Goal: Task Accomplishment & Management: Complete application form

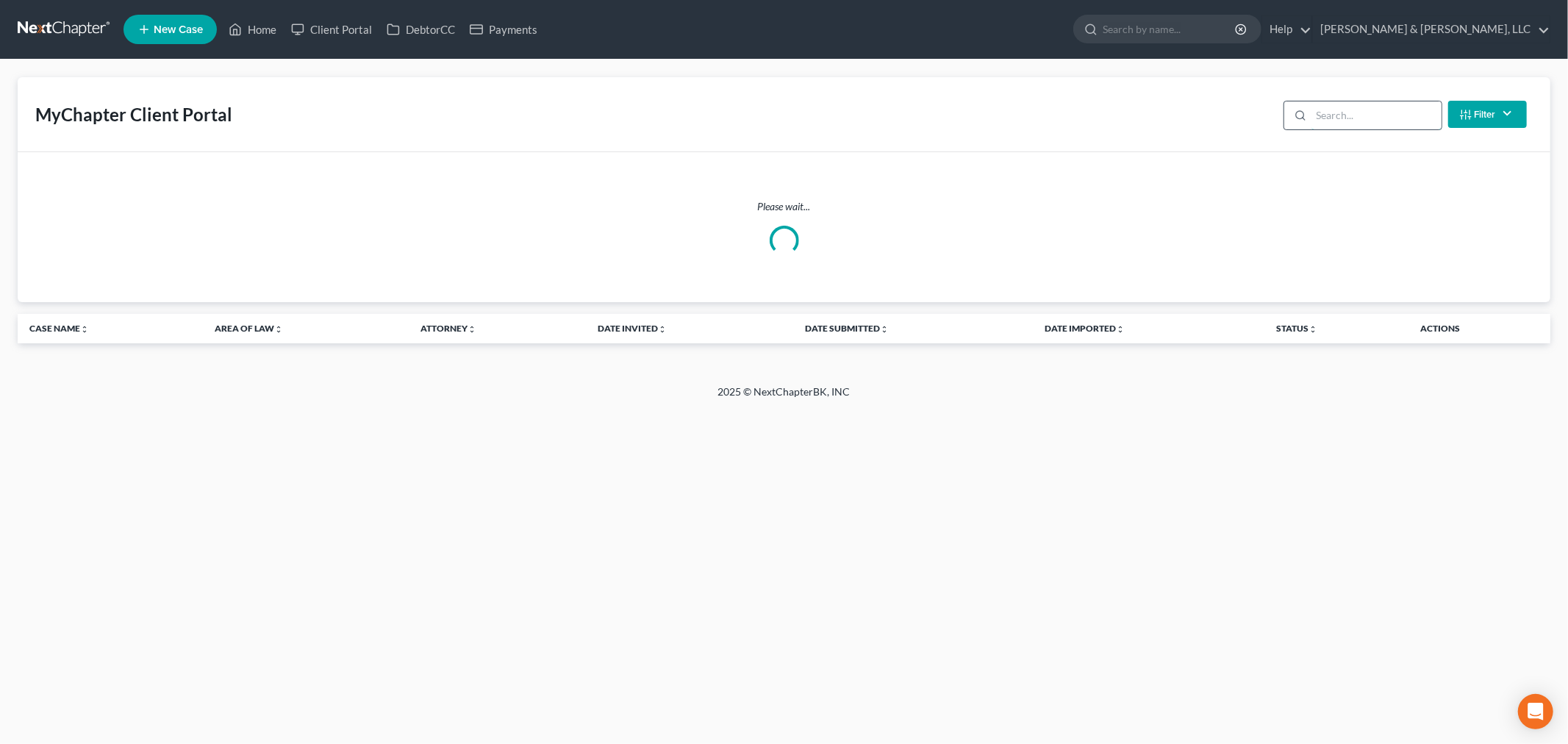
click at [1334, 118] on input "search" at bounding box center [1376, 116] width 130 height 28
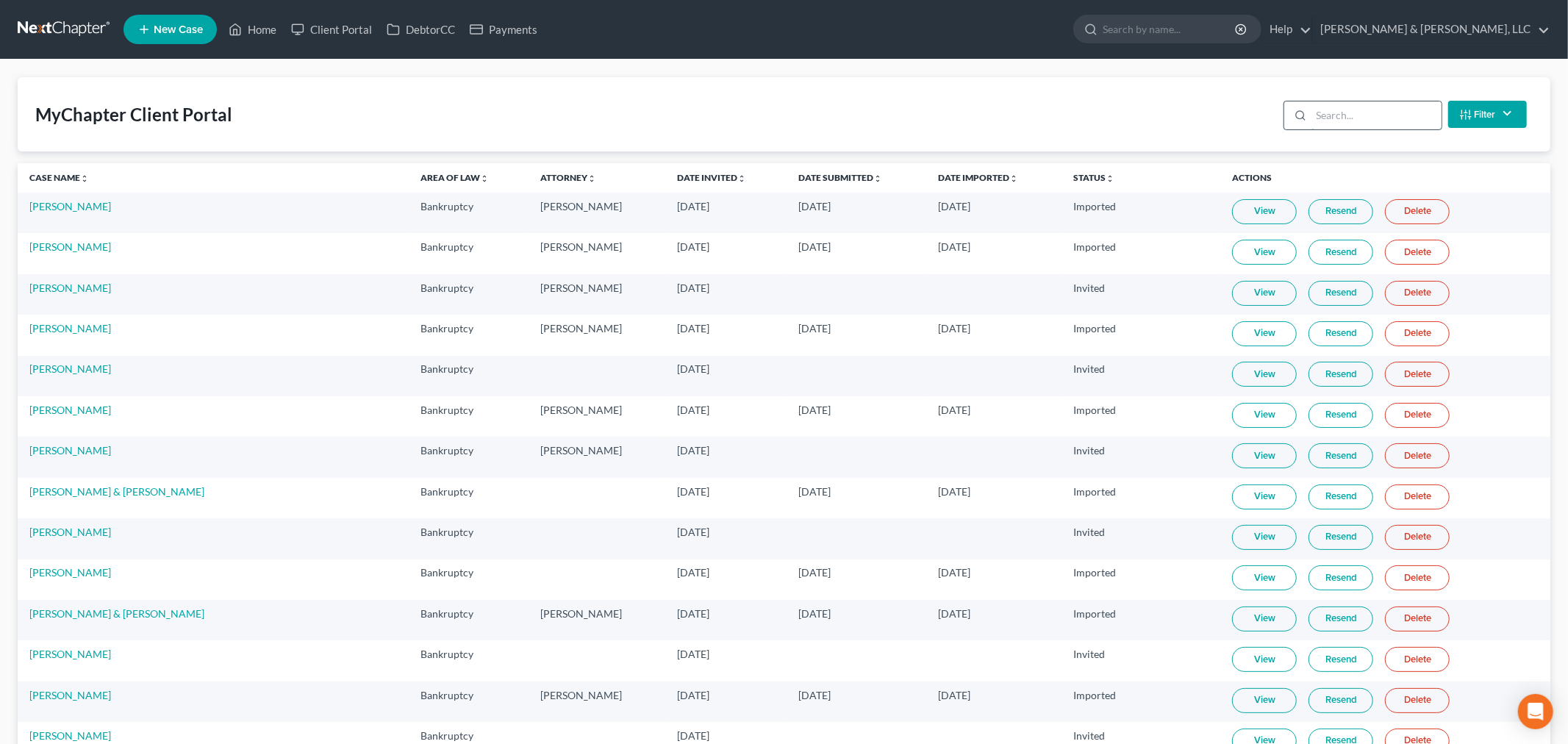
click at [1334, 116] on input "search" at bounding box center [1376, 116] width 130 height 28
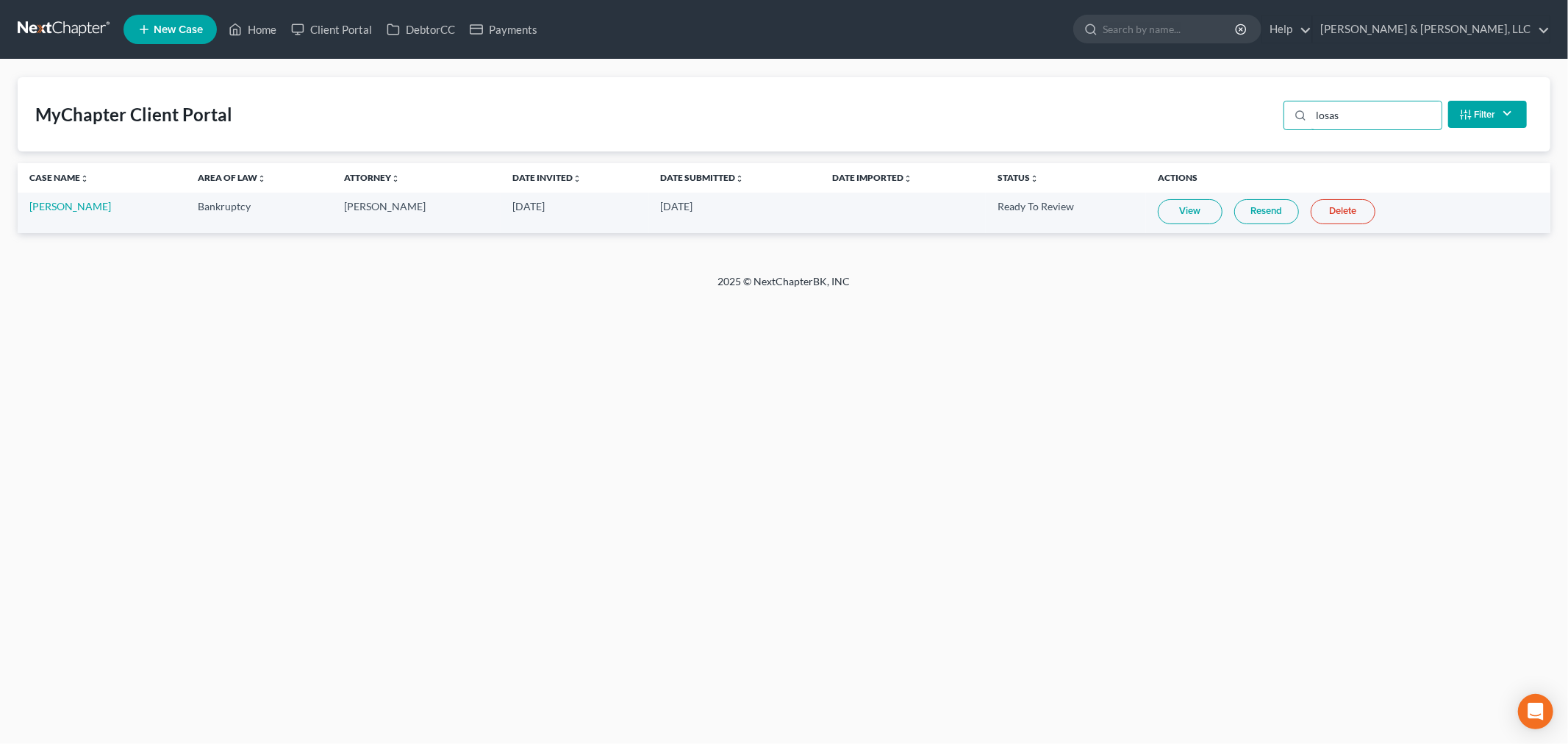
type input "losas"
click at [1173, 193] on td "View Resend Delete" at bounding box center [1348, 213] width 404 height 40
click at [1169, 203] on link "View" at bounding box center [1189, 212] width 64 height 25
click at [43, 207] on link "[PERSON_NAME]" at bounding box center [70, 207] width 82 height 12
click at [35, 208] on link "[PERSON_NAME]" at bounding box center [70, 207] width 82 height 12
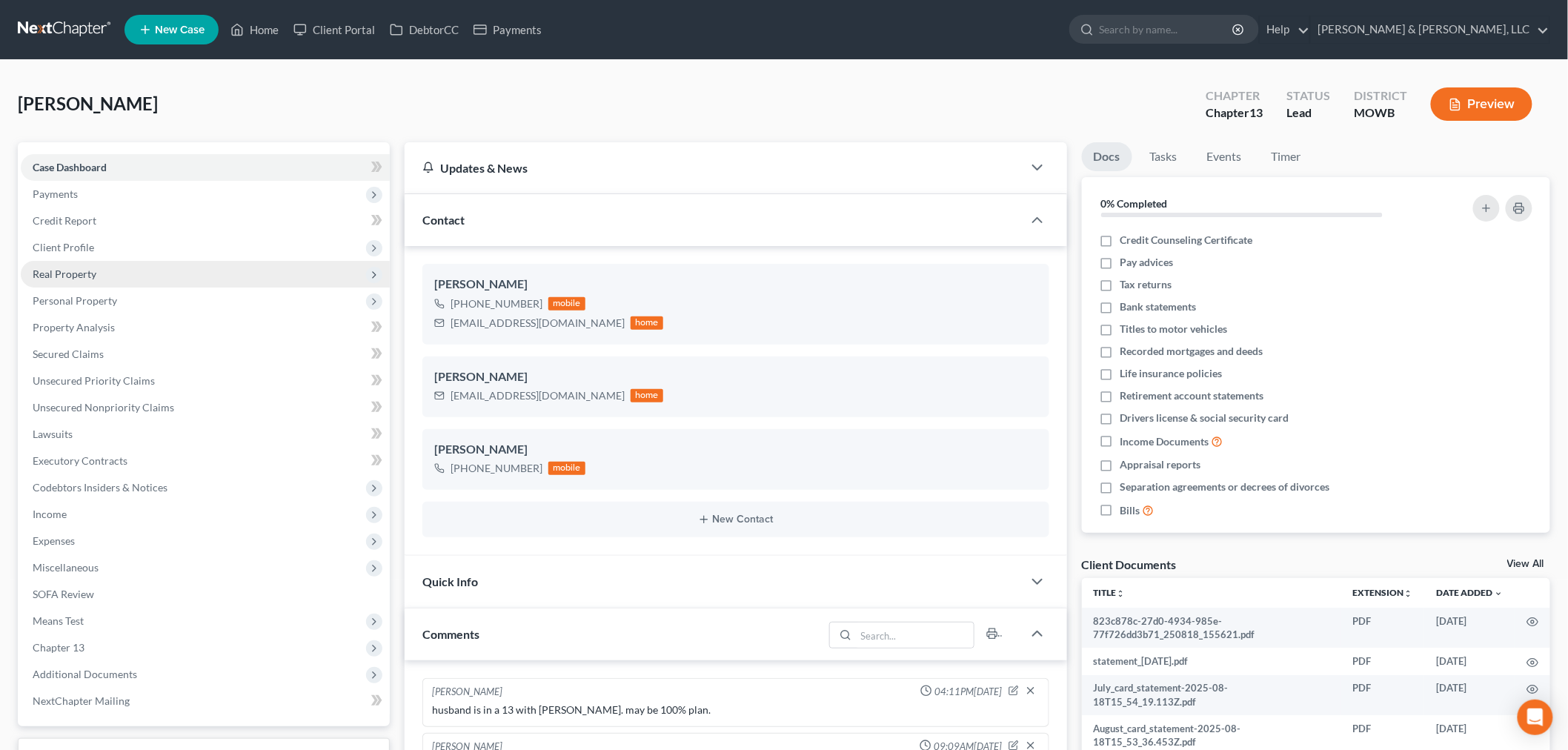
scroll to position [403, 0]
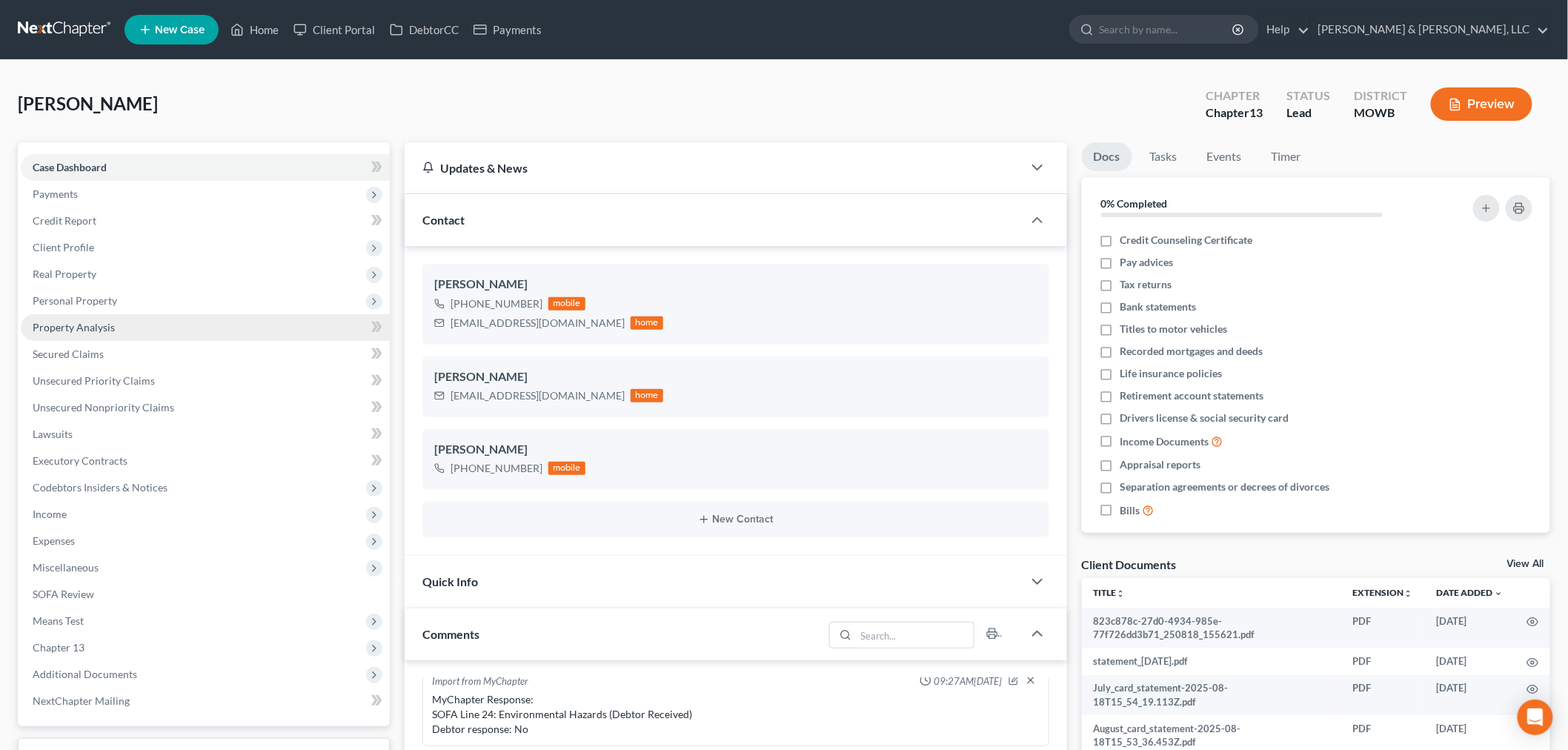
click at [67, 317] on link "Property Analysis" at bounding box center [206, 328] width 369 height 27
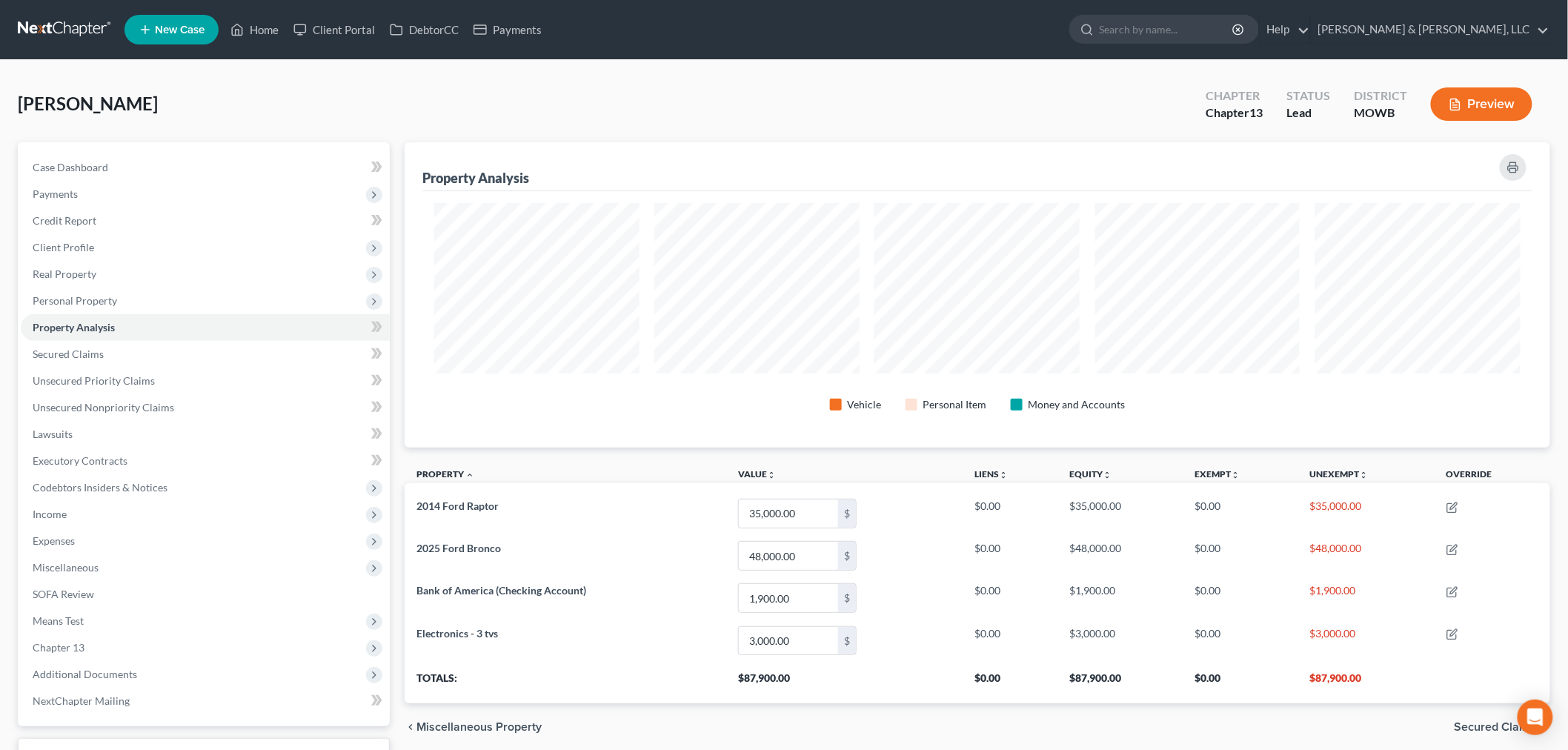
scroll to position [305, 1145]
click at [59, 247] on span "Client Profile" at bounding box center [63, 247] width 62 height 13
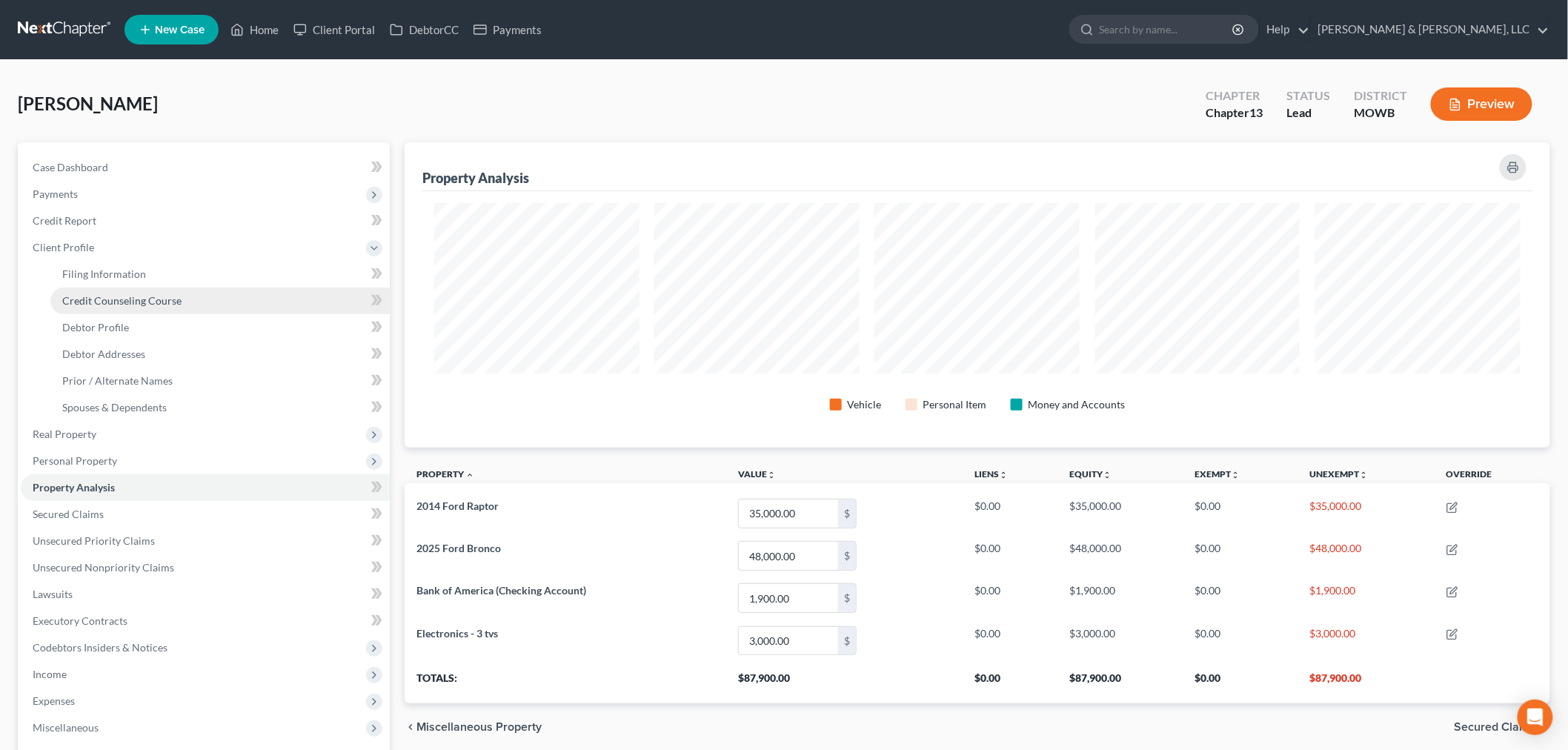
click at [110, 287] on link "Credit Counseling Course" at bounding box center [220, 301] width 340 height 27
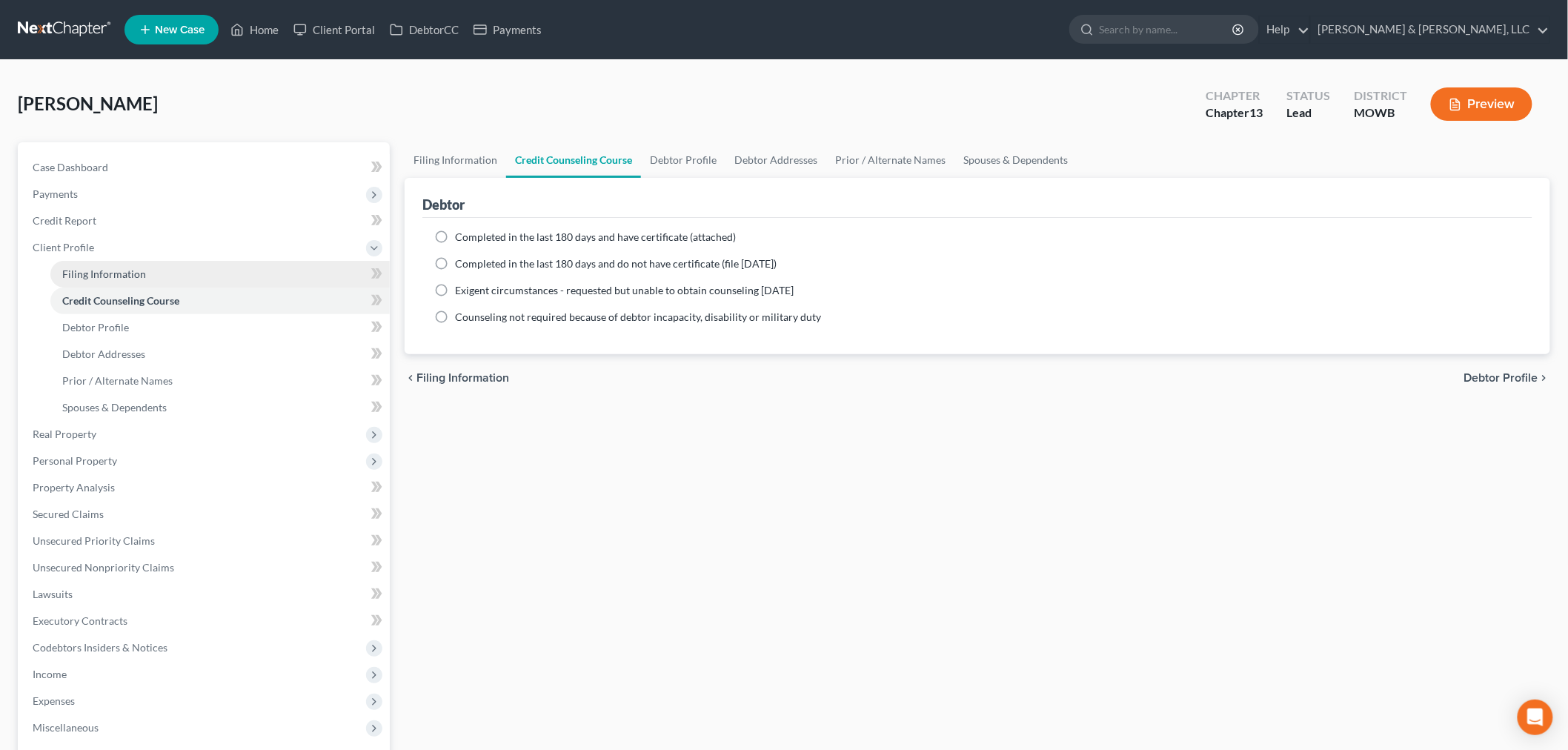
click at [114, 279] on link "Filing Information" at bounding box center [220, 274] width 340 height 27
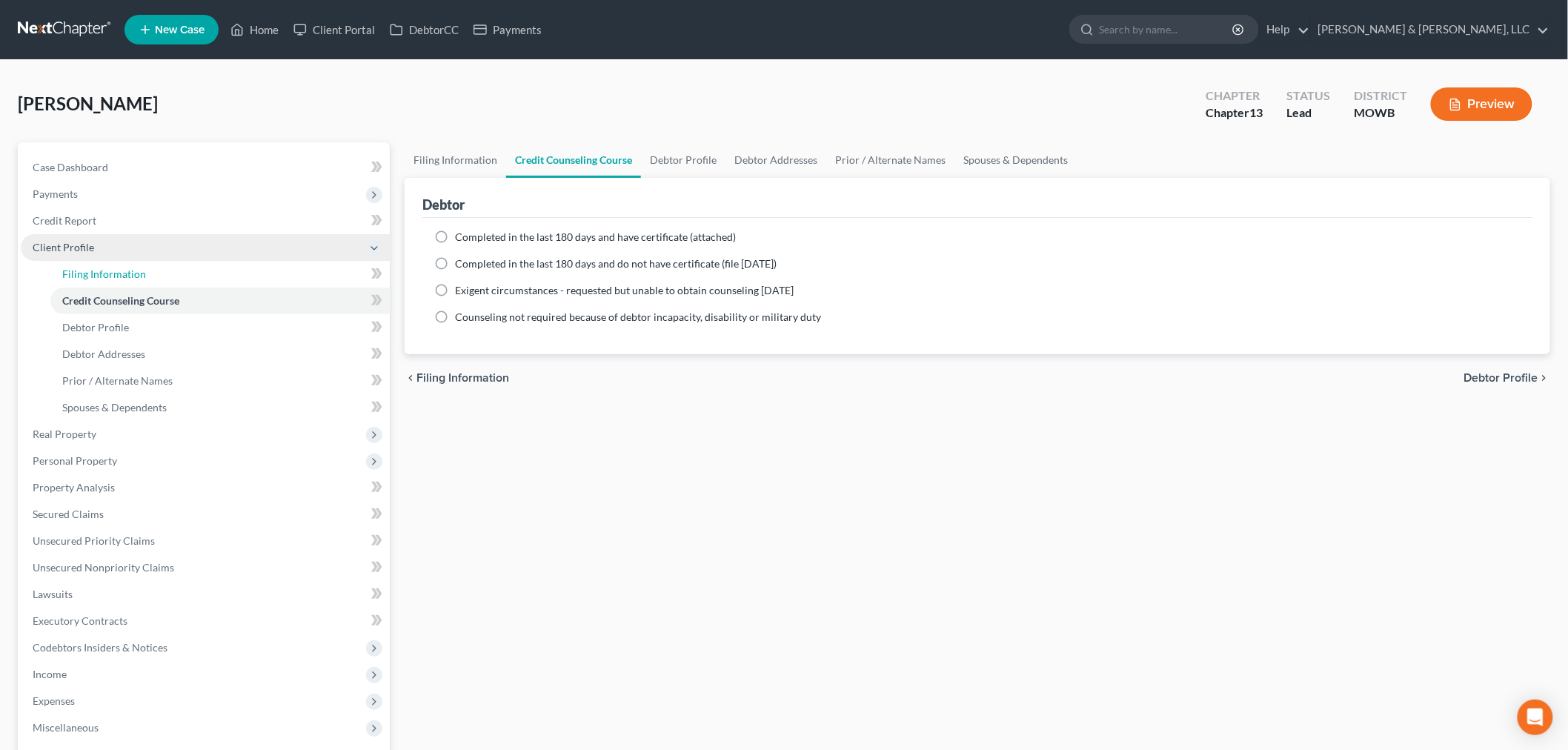
select select "1"
select select "0"
select select "3"
select select "46"
select select "3"
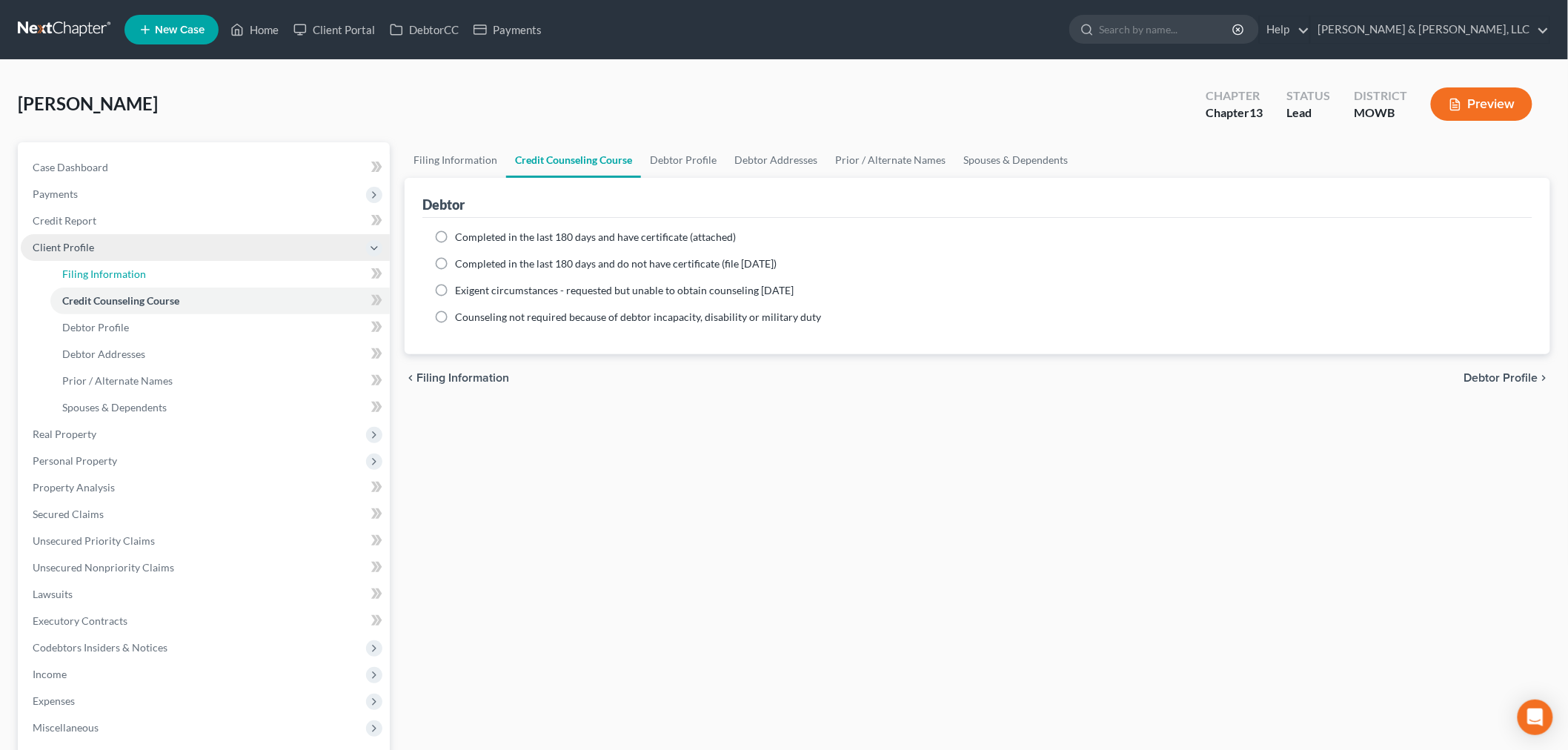
select select "26"
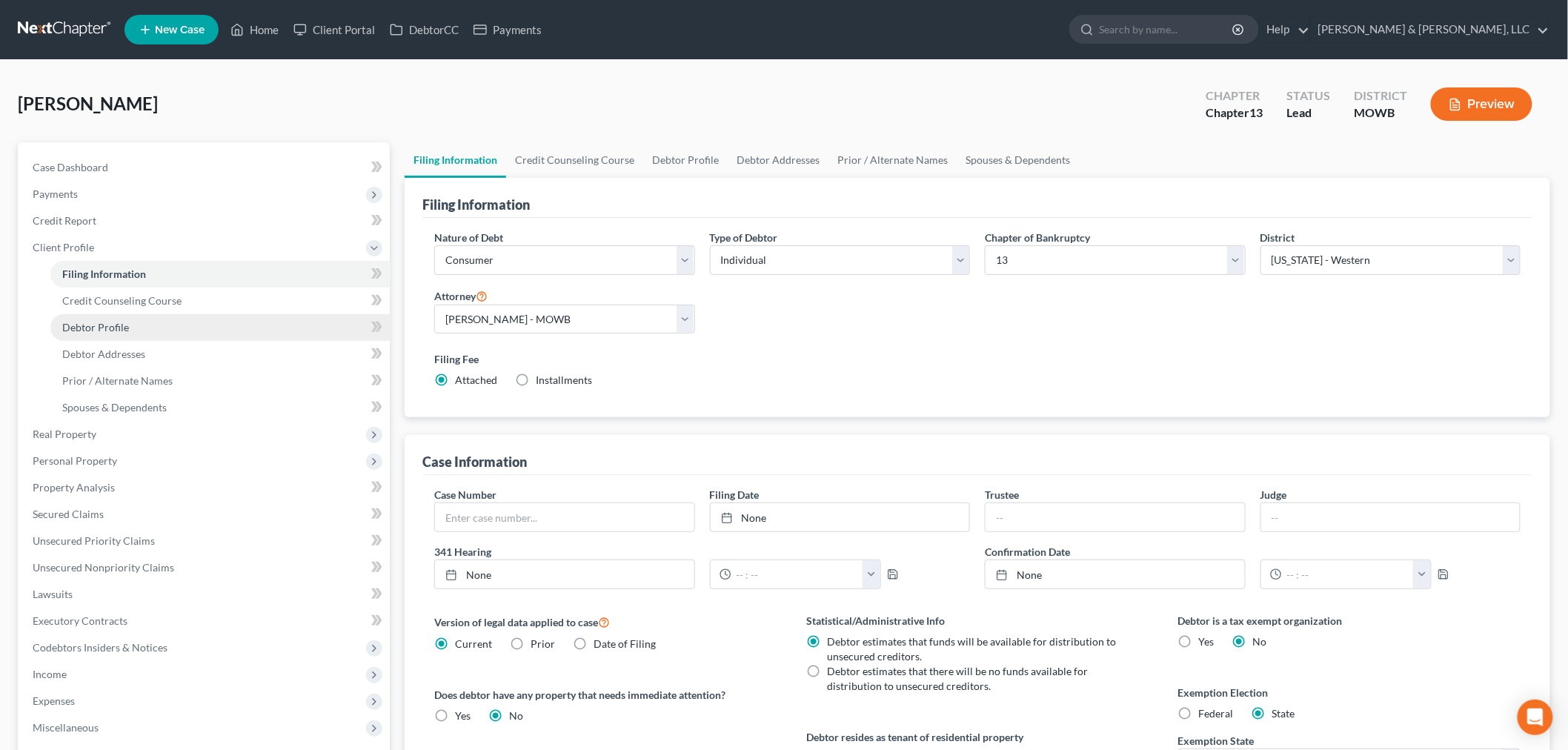
click at [122, 324] on span "Debtor Profile" at bounding box center [95, 327] width 67 height 13
select select "0"
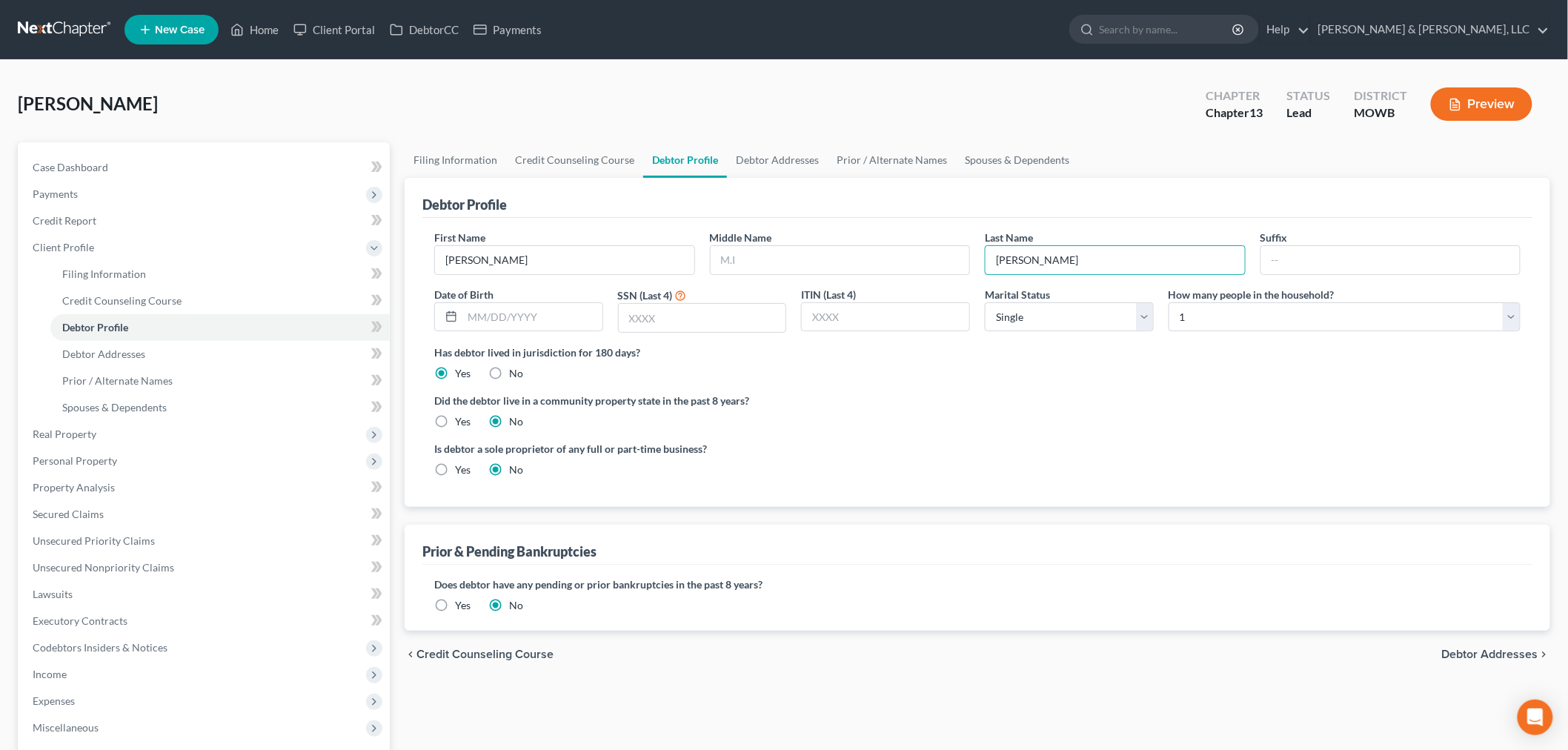
drag, startPoint x: 1041, startPoint y: 263, endPoint x: 980, endPoint y: 265, distance: 61.0
click at [980, 265] on div "Last Name [PERSON_NAME]" at bounding box center [1115, 253] width 275 height 45
type input "LoSaso"
click at [984, 383] on ng-include "First Name [PERSON_NAME] Middle Name Last Name LoSaso Suffix Date of Birth SSN …" at bounding box center [977, 359] width 1086 height 259
click at [268, 31] on link "Home" at bounding box center [254, 30] width 63 height 27
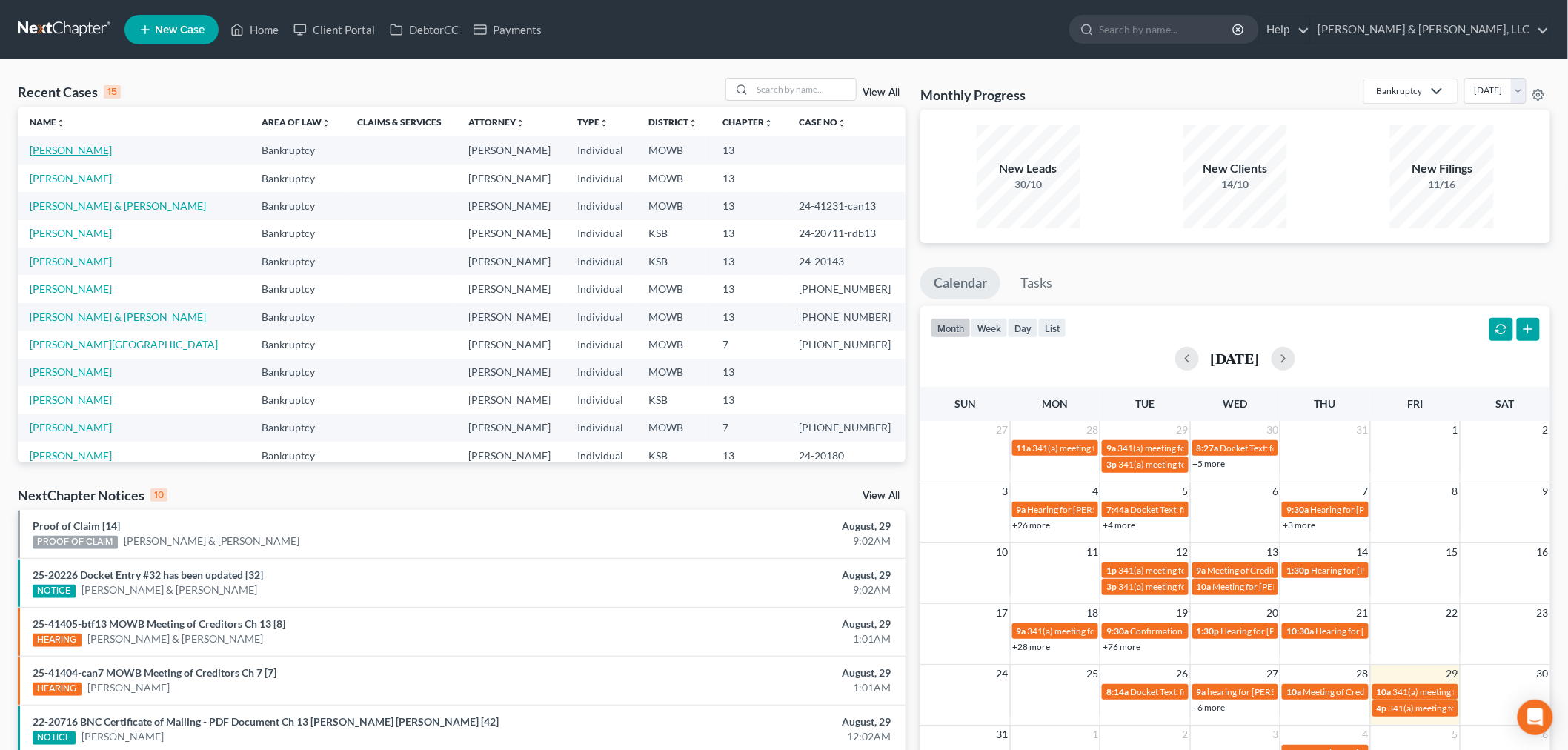
click at [45, 151] on link "[PERSON_NAME]" at bounding box center [70, 150] width 82 height 13
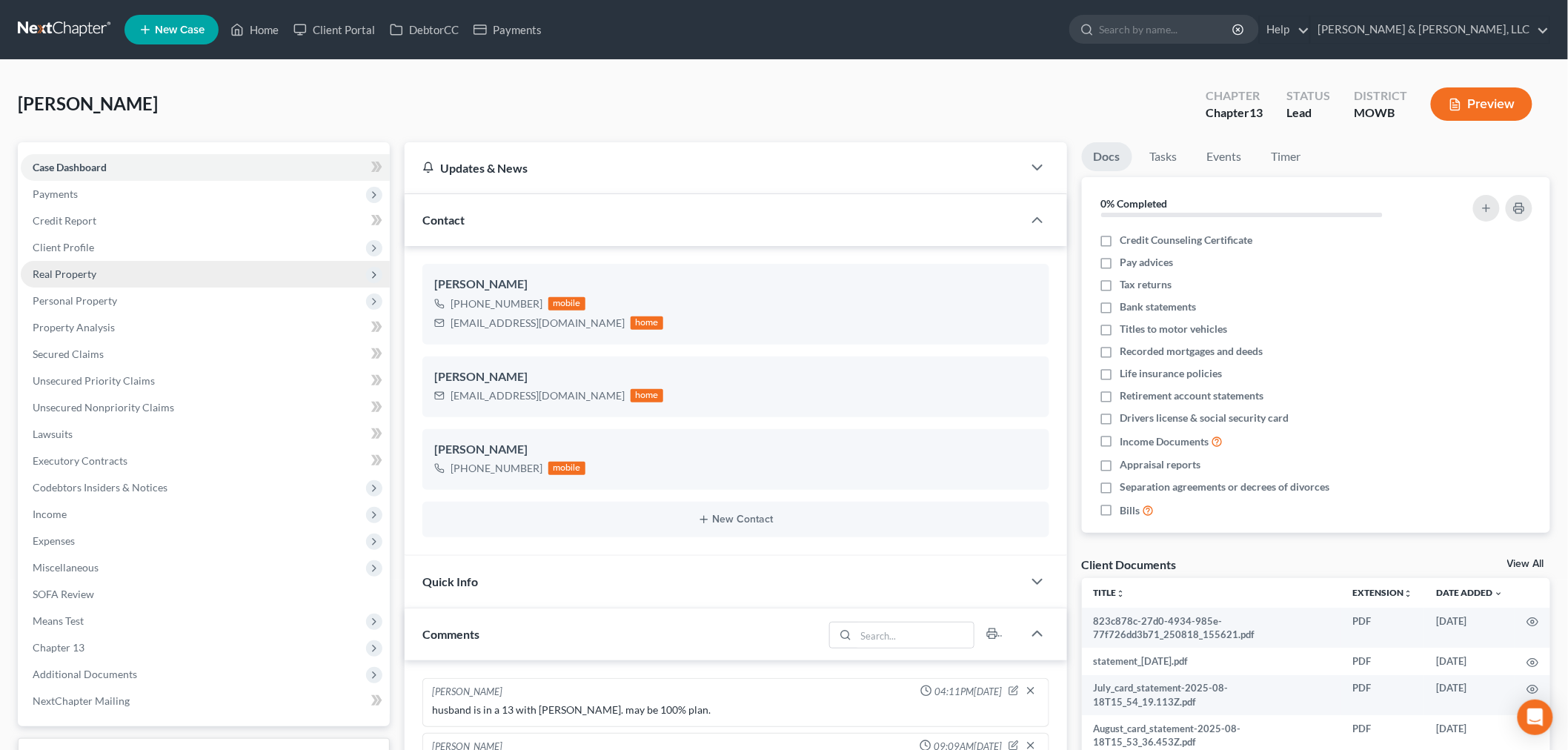
scroll to position [403, 0]
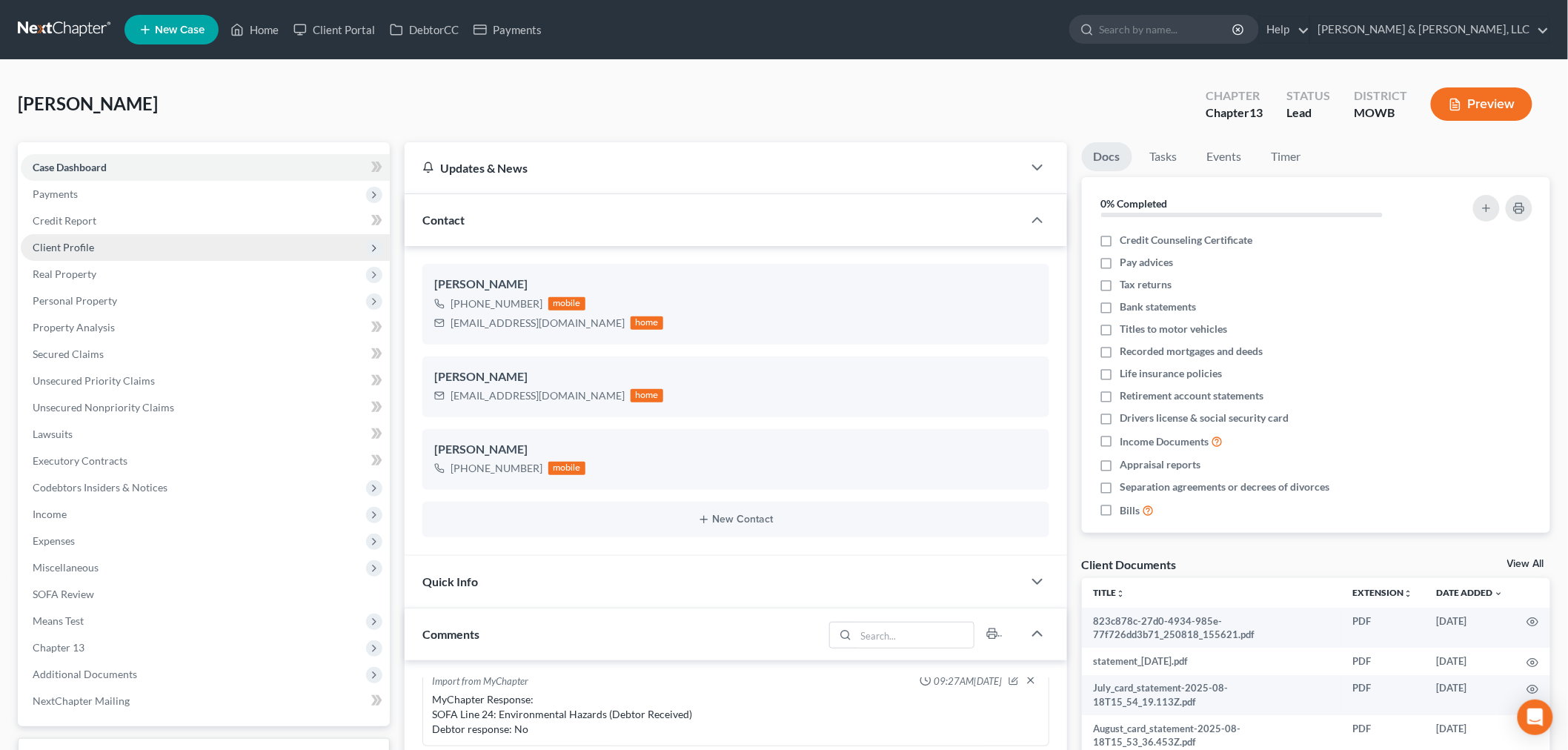
click at [61, 246] on span "Client Profile" at bounding box center [63, 247] width 62 height 13
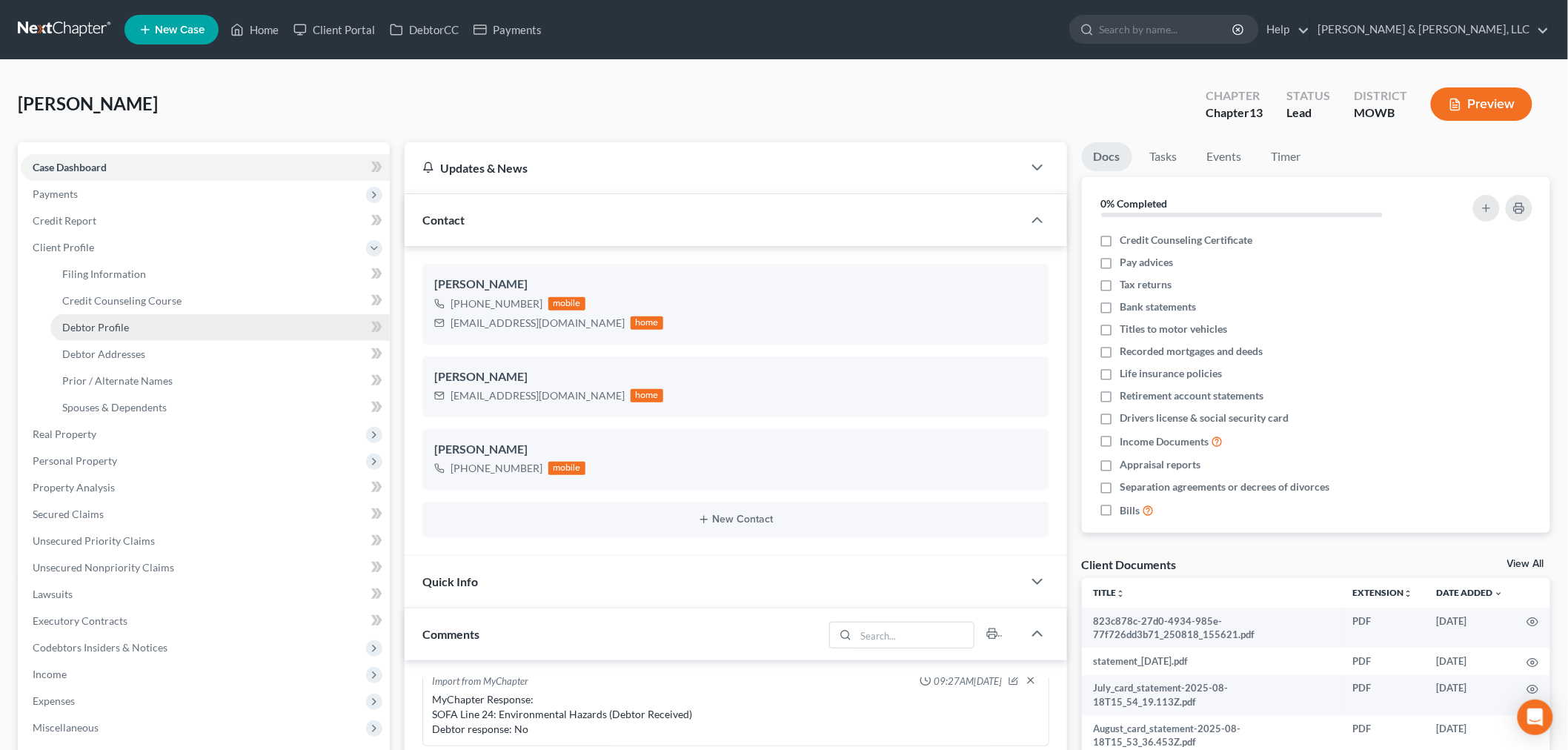
click at [99, 328] on span "Debtor Profile" at bounding box center [95, 327] width 67 height 13
select select "0"
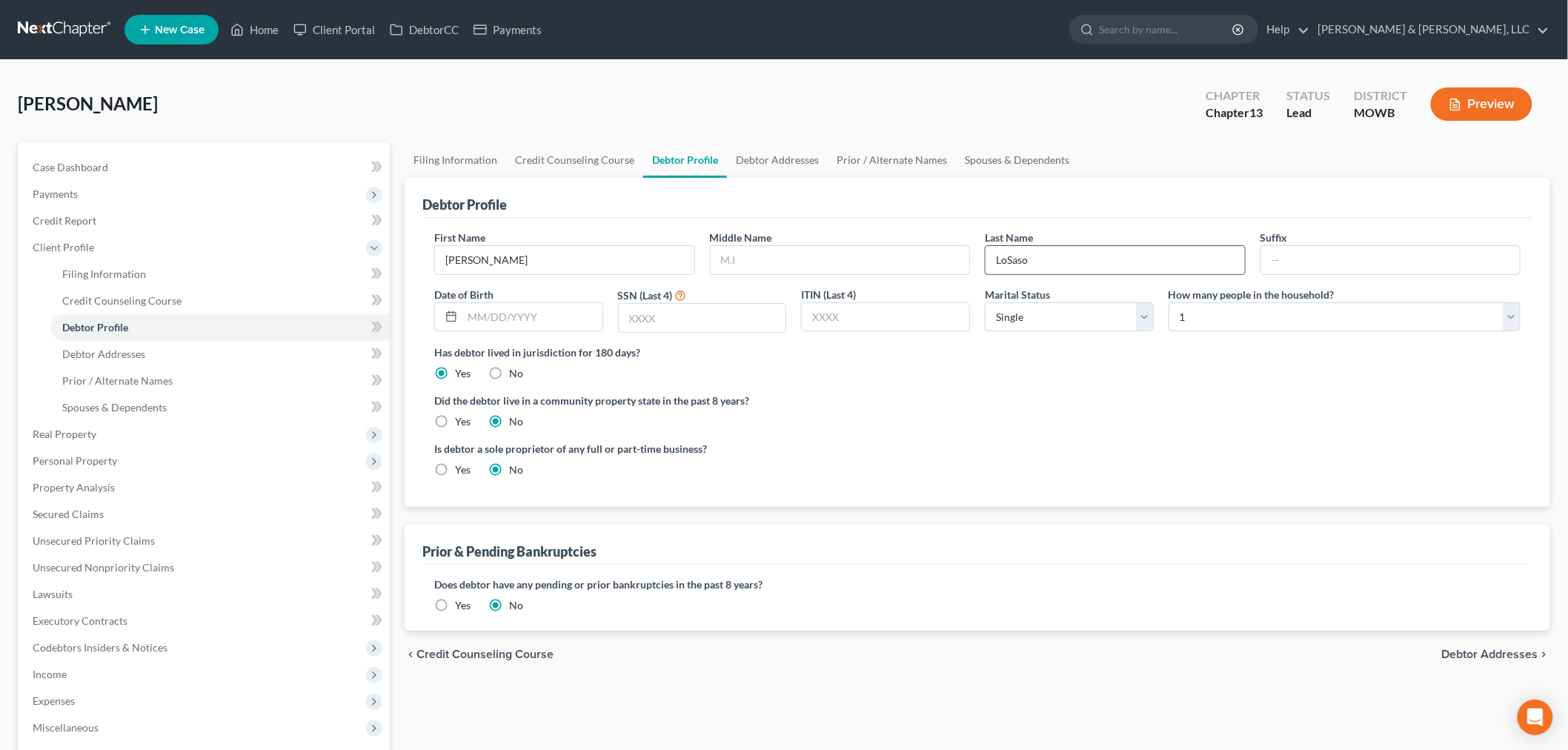
click at [1016, 257] on input "LoSaso" at bounding box center [1114, 260] width 259 height 28
type input "[PERSON_NAME]"
click at [122, 269] on span "Filing Information" at bounding box center [104, 274] width 84 height 13
select select "1"
select select "0"
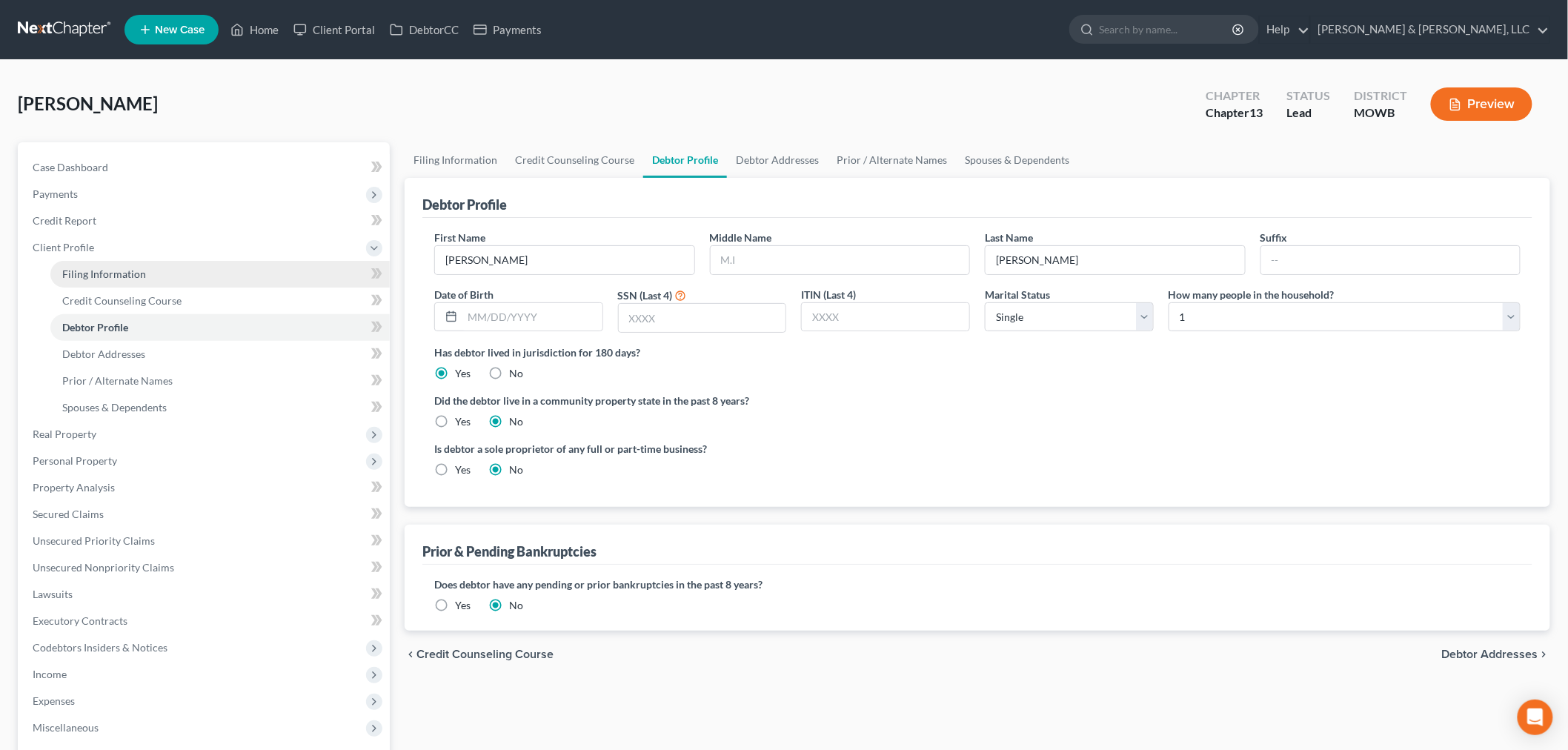
select select "3"
select select "46"
select select "3"
select select "26"
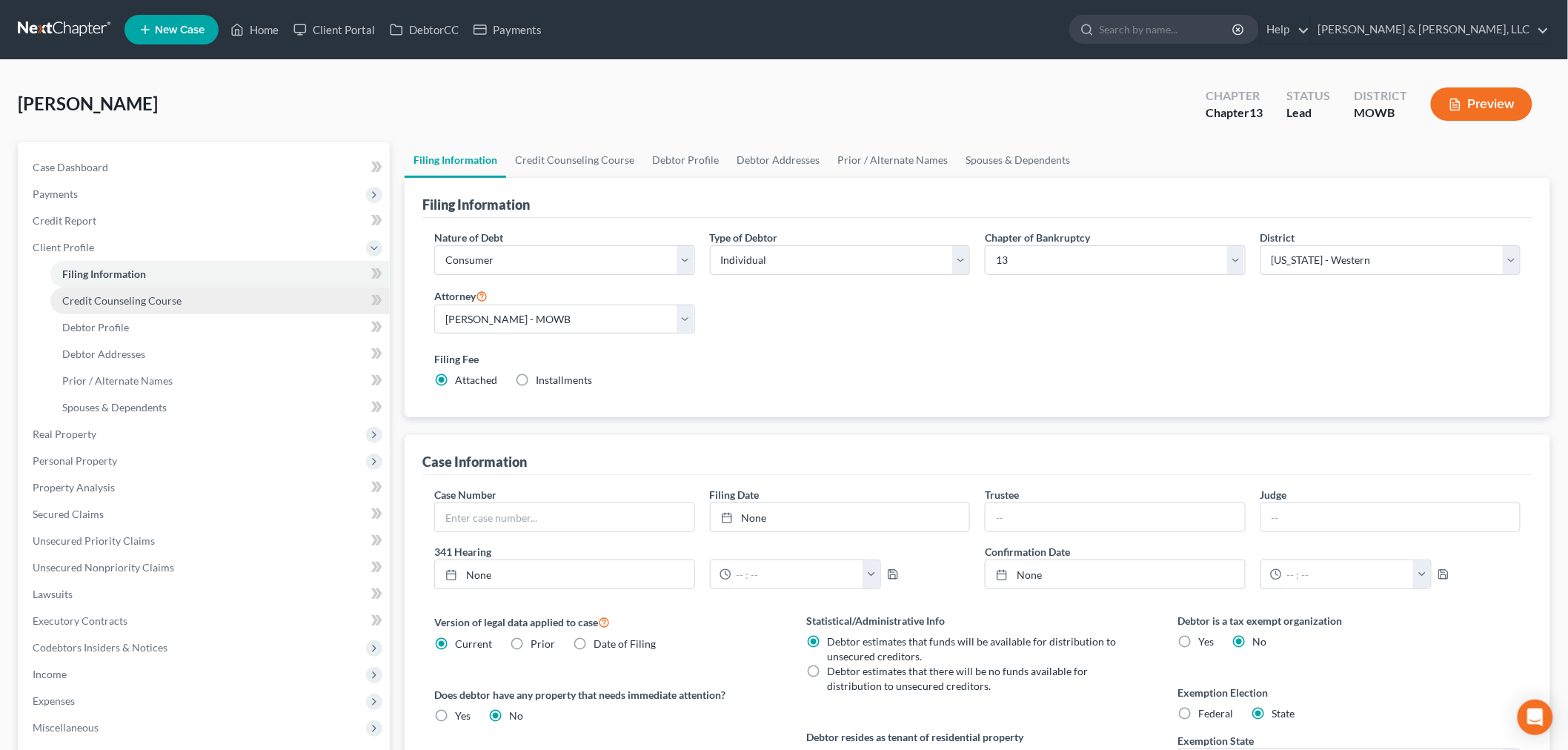
click at [112, 300] on span "Credit Counseling Course" at bounding box center [122, 301] width 119 height 13
